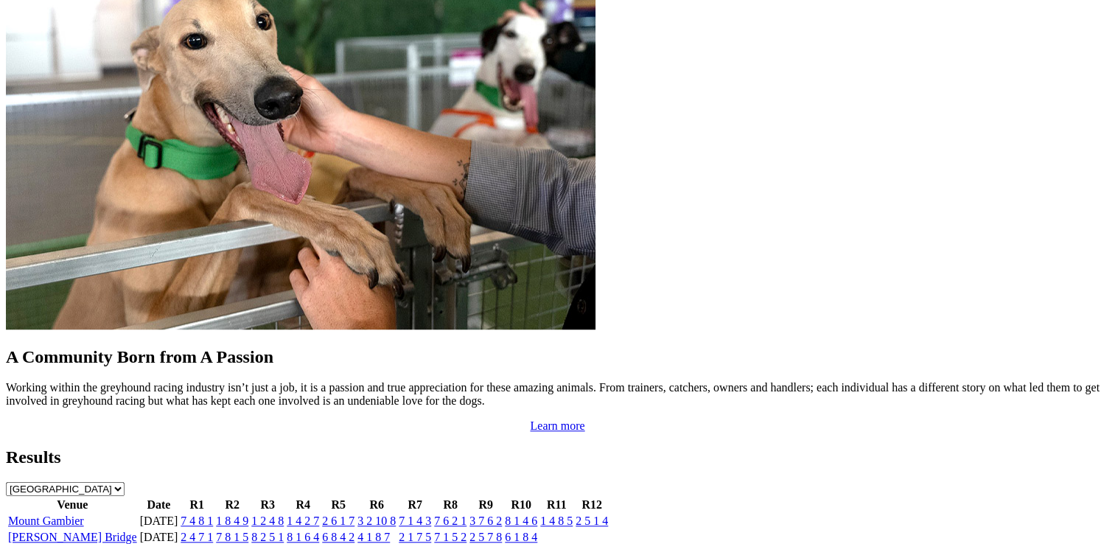
scroll to position [1169, 0]
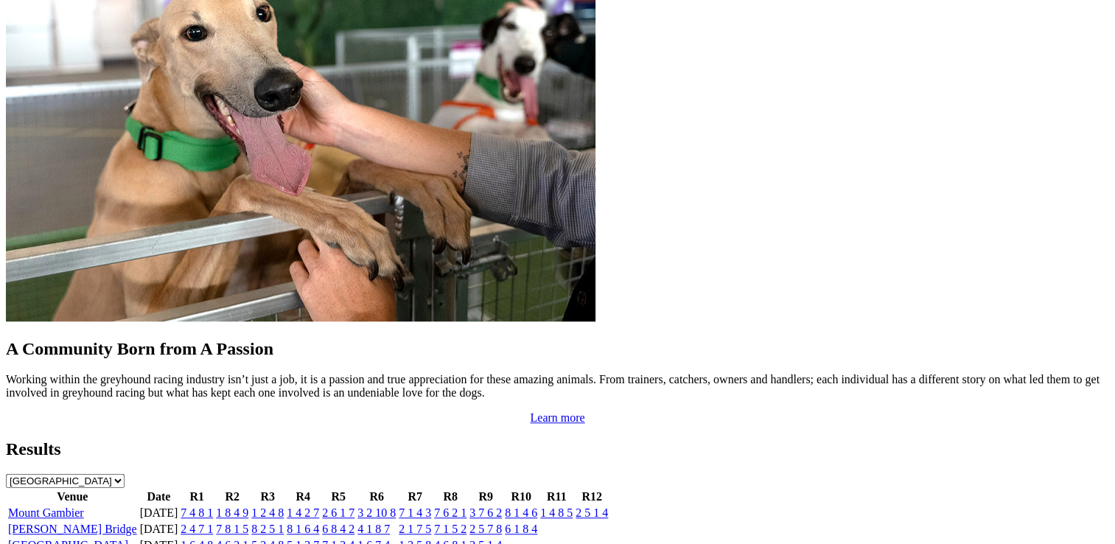
click at [137, 522] on link "[PERSON_NAME] Bridge" at bounding box center [72, 528] width 129 height 13
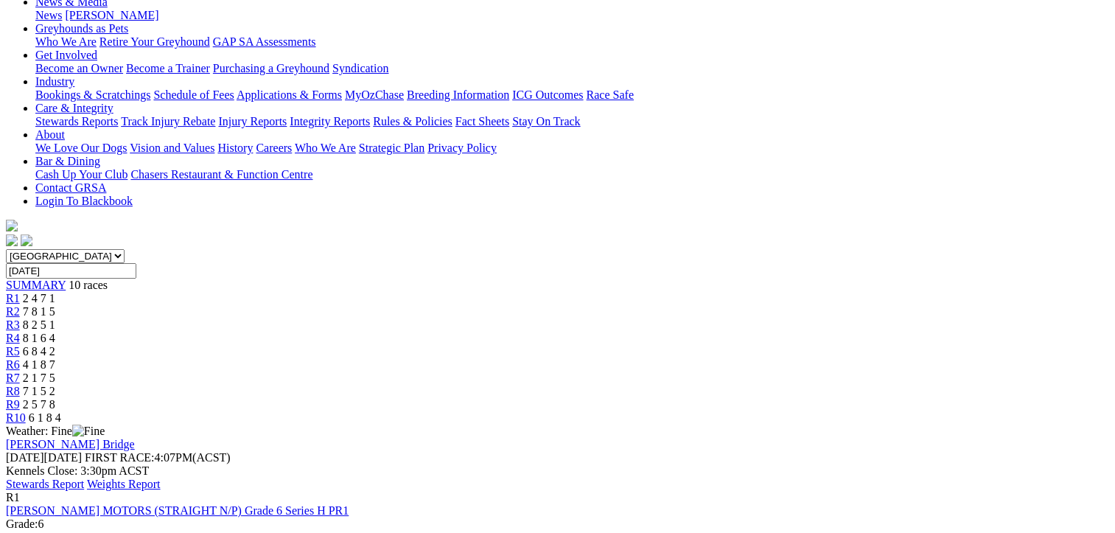
scroll to position [236, 0]
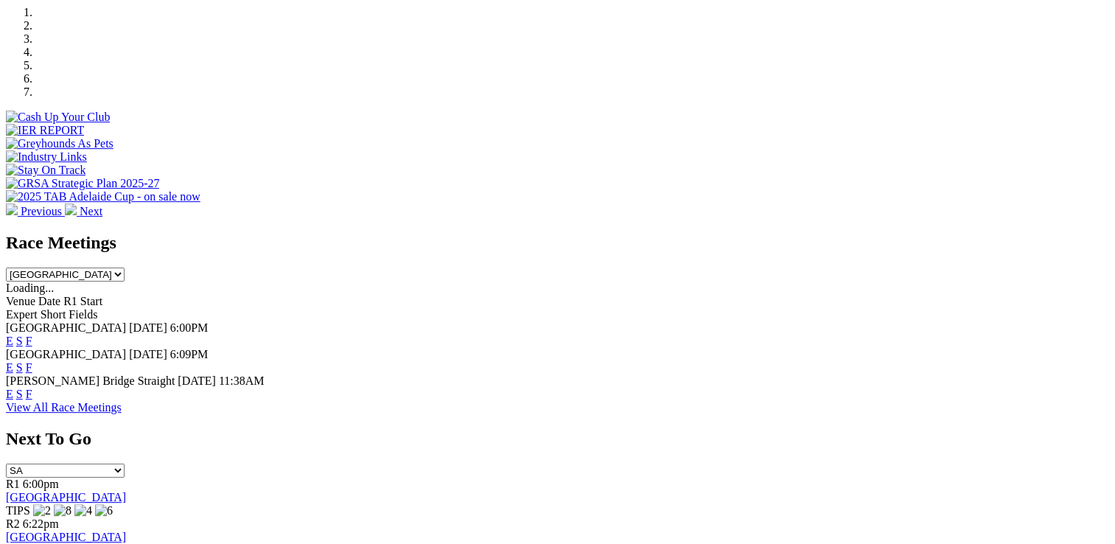
scroll to position [438, 0]
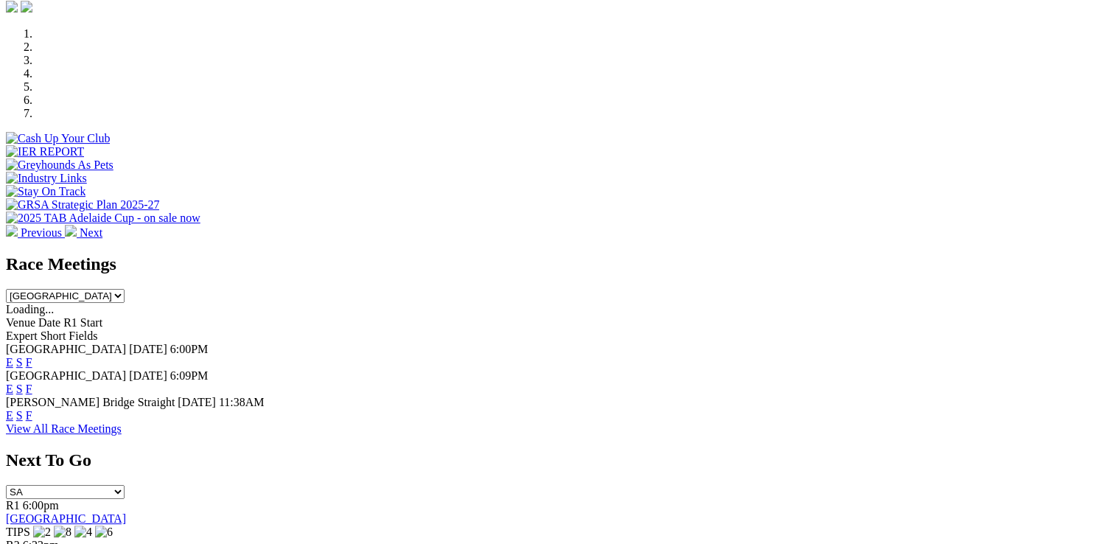
click at [32, 409] on link "F" at bounding box center [29, 415] width 7 height 13
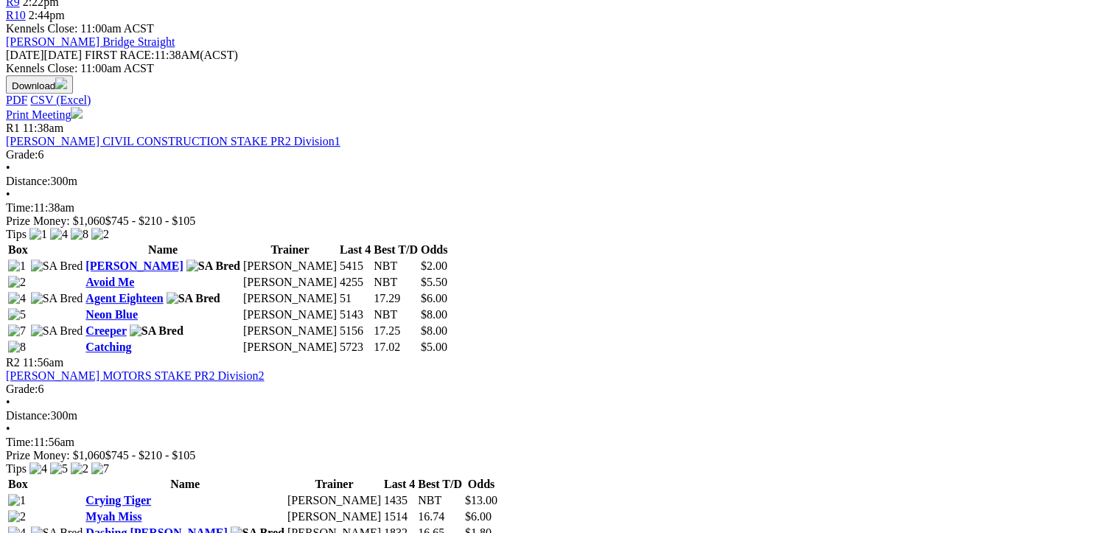
scroll to position [637, 0]
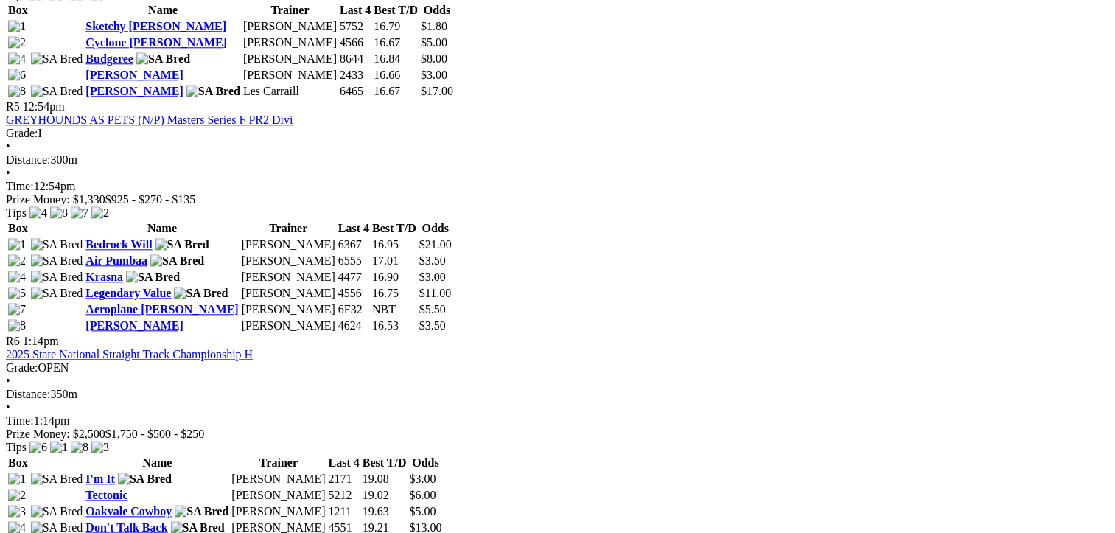
scroll to position [1624, 0]
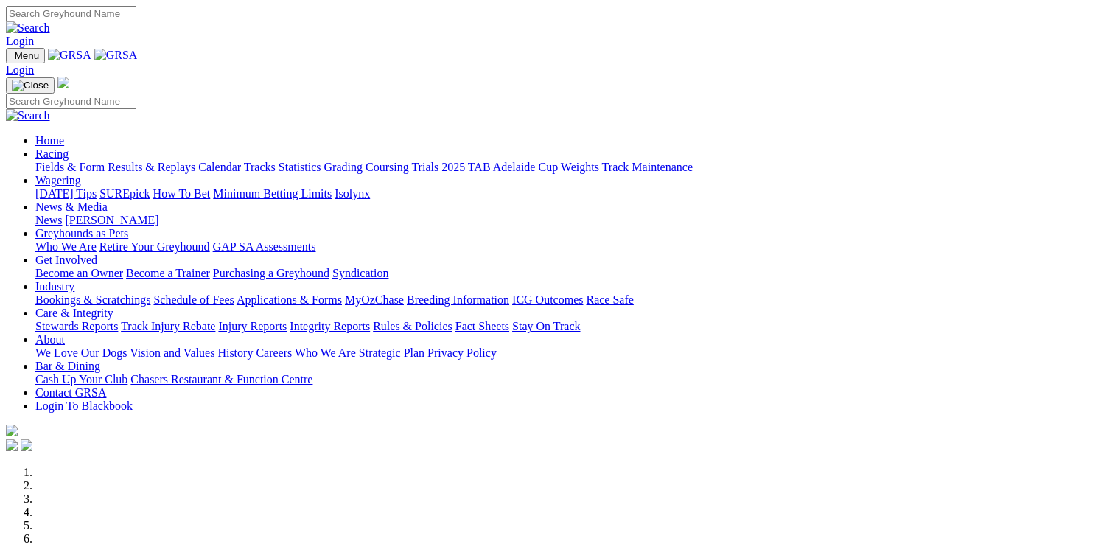
scroll to position [438, 0]
